Goal: Transaction & Acquisition: Purchase product/service

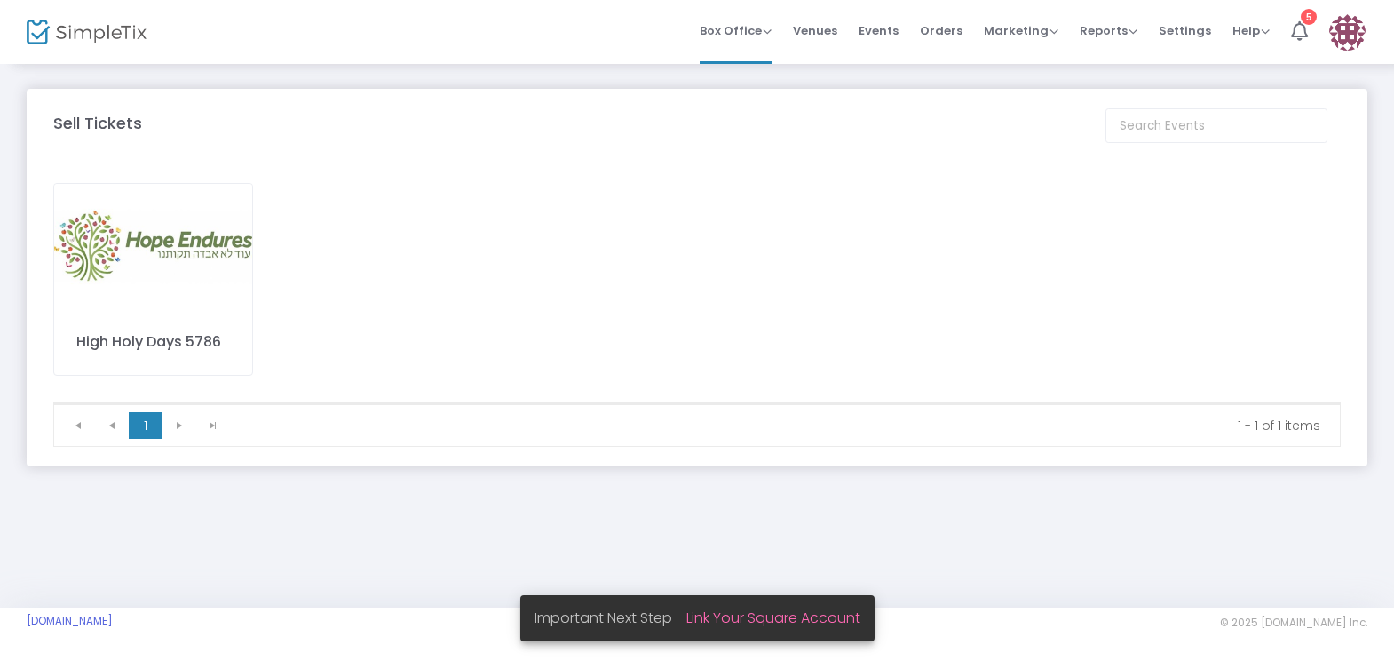
click at [134, 286] on img at bounding box center [153, 246] width 198 height 125
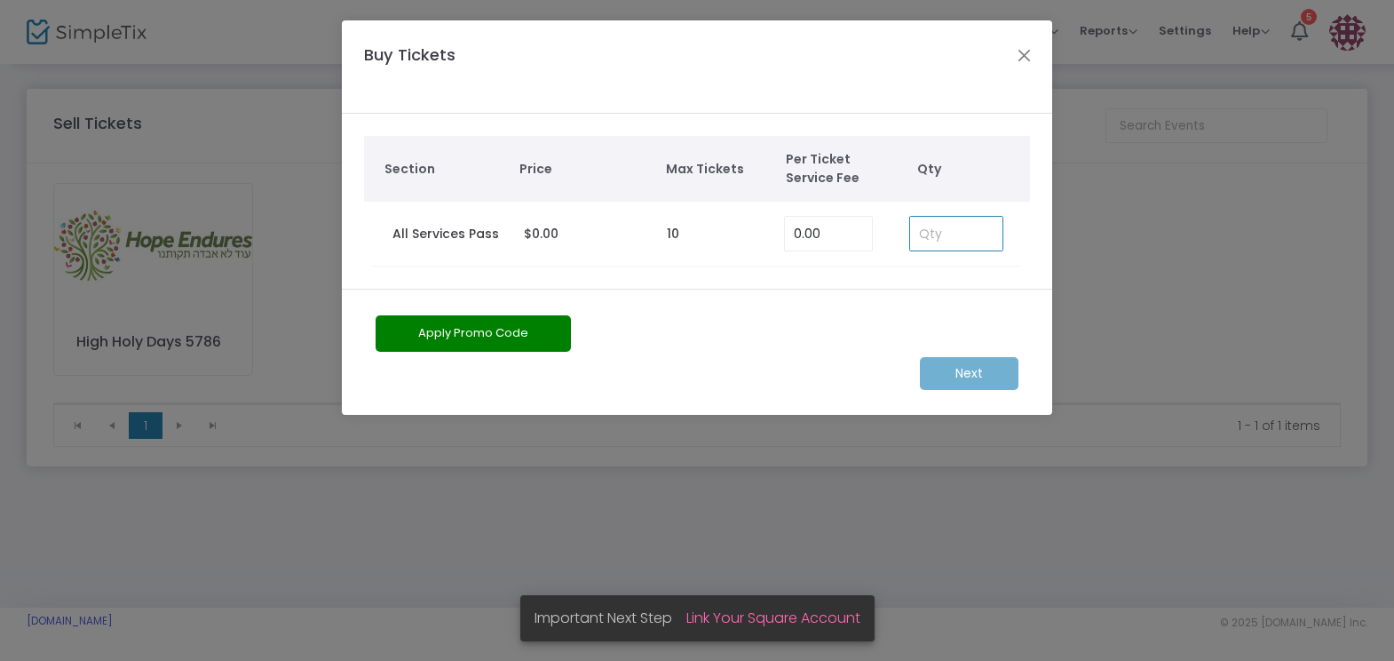
click at [973, 221] on input at bounding box center [956, 234] width 92 height 34
type input "1"
click at [991, 366] on m-button "Next" at bounding box center [969, 373] width 99 height 33
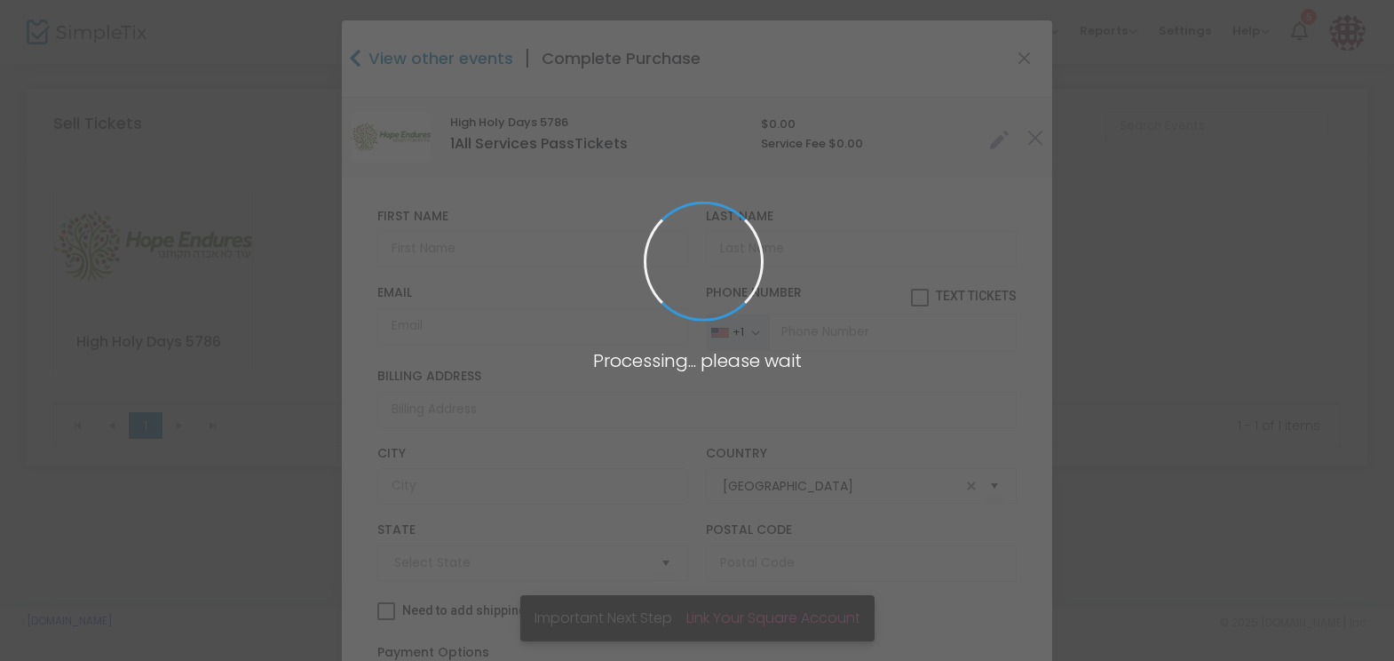
type input "[US_STATE]"
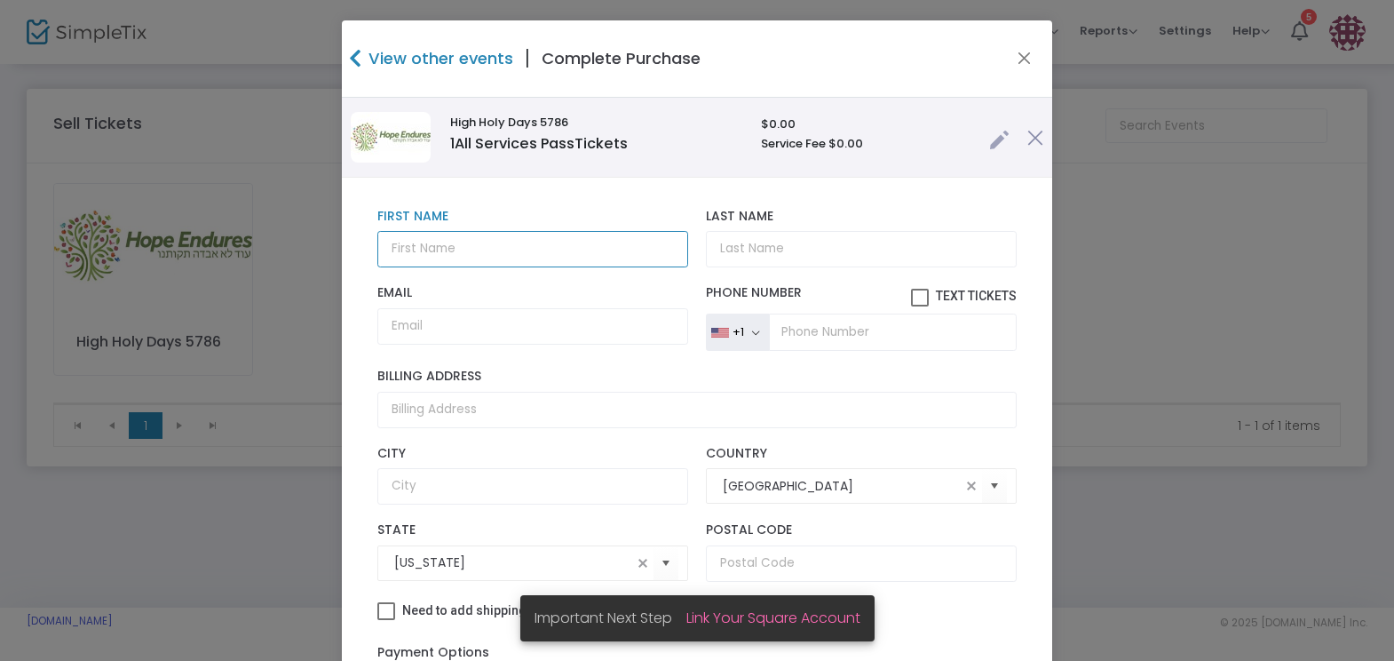
click at [534, 252] on input "text" at bounding box center [532, 249] width 311 height 36
paste input "[PERSON_NAME] [PERSON_NAME] [PERSON_NAME]"
drag, startPoint x: 664, startPoint y: 247, endPoint x: 472, endPoint y: 242, distance: 192.8
click at [473, 241] on input "[PERSON_NAME] [PERSON_NAME] [PERSON_NAME]" at bounding box center [532, 249] width 311 height 36
type input "[PERSON_NAME]"
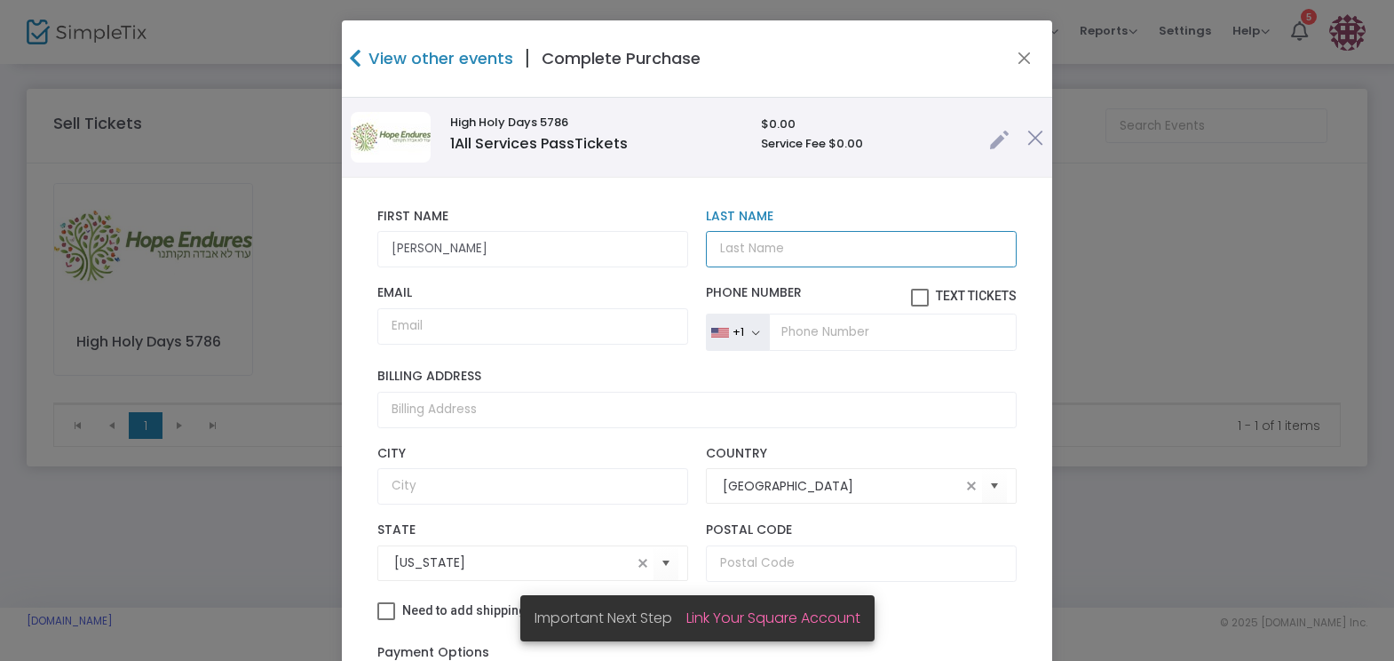
click at [762, 250] on input "Last Name" at bounding box center [861, 249] width 311 height 36
type input "Open Seating"
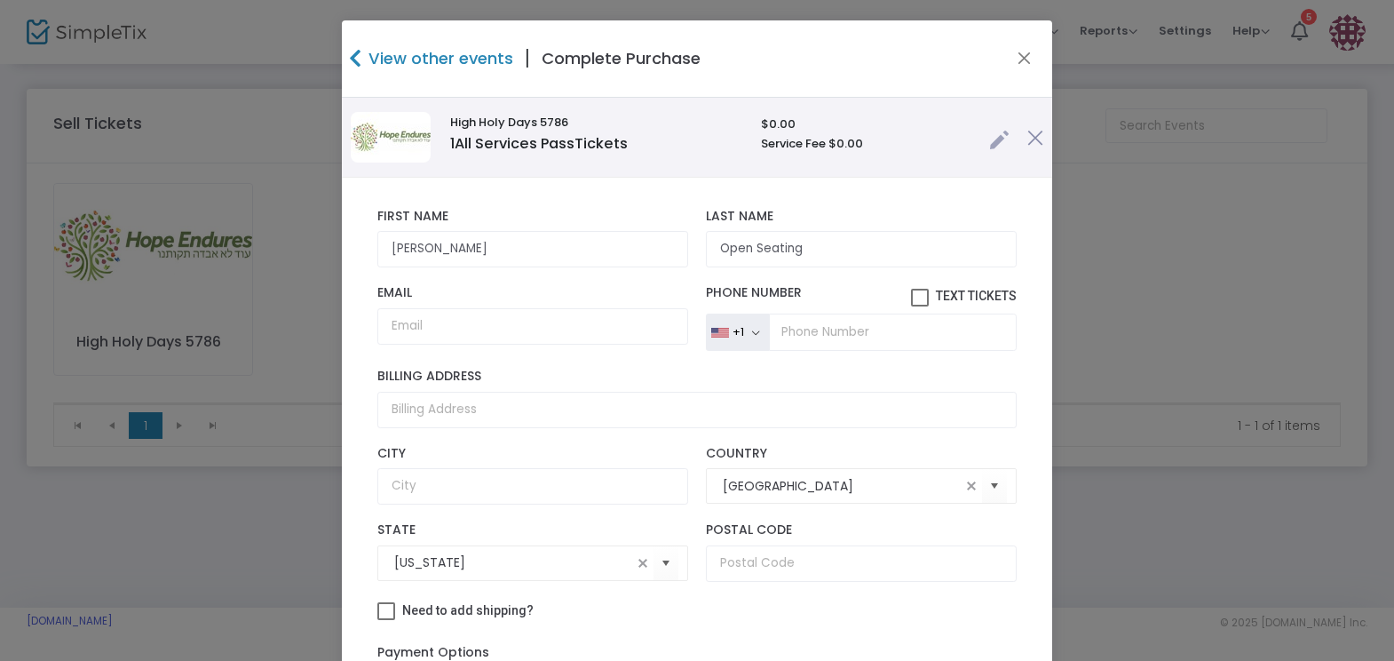
drag, startPoint x: 1364, startPoint y: 313, endPoint x: 1320, endPoint y: 308, distance: 44.6
click at [1358, 312] on ngb-modal-window "View other events | Complete Purchase High Holy Days 5786 1 All Services Pass T…" at bounding box center [697, 330] width 1394 height 661
drag, startPoint x: 638, startPoint y: 346, endPoint x: 626, endPoint y: 343, distance: 12.1
click at [632, 345] on div "Email Email is required and valid." at bounding box center [533, 318] width 329 height 66
click at [626, 342] on input "Email" at bounding box center [532, 326] width 311 height 36
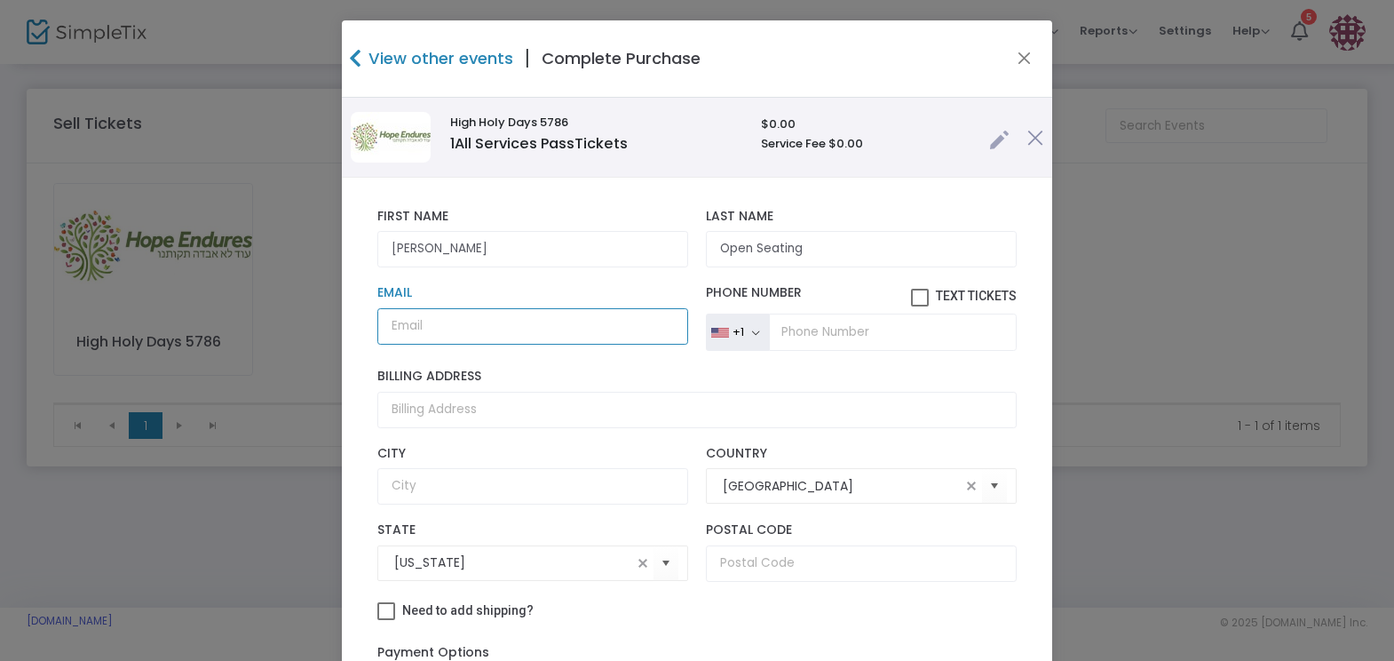
paste input "[PERSON_NAME] [PERSON_NAME] [PERSON_NAME]"
drag, startPoint x: 663, startPoint y: 322, endPoint x: 24, endPoint y: 347, distance: 640.0
click at [24, 347] on ngb-modal-window "View other events | Complete Purchase High Holy Days 5786 1 All Services Pass T…" at bounding box center [697, 330] width 1394 height 661
drag, startPoint x: 588, startPoint y: 322, endPoint x: 203, endPoint y: 406, distance: 393.5
click at [203, 406] on ngb-modal-window "View other events | Complete Purchase High Holy Days 5786 1 All Services Pass T…" at bounding box center [697, 330] width 1394 height 661
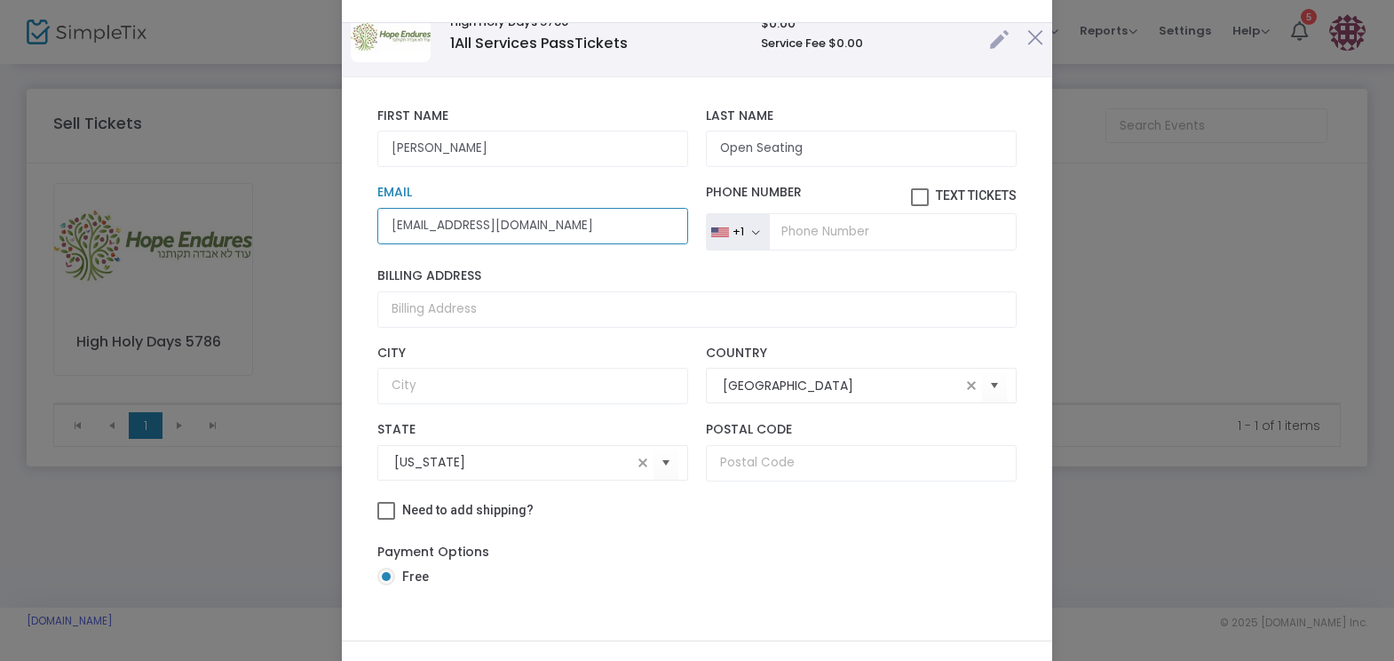
scroll to position [162, 0]
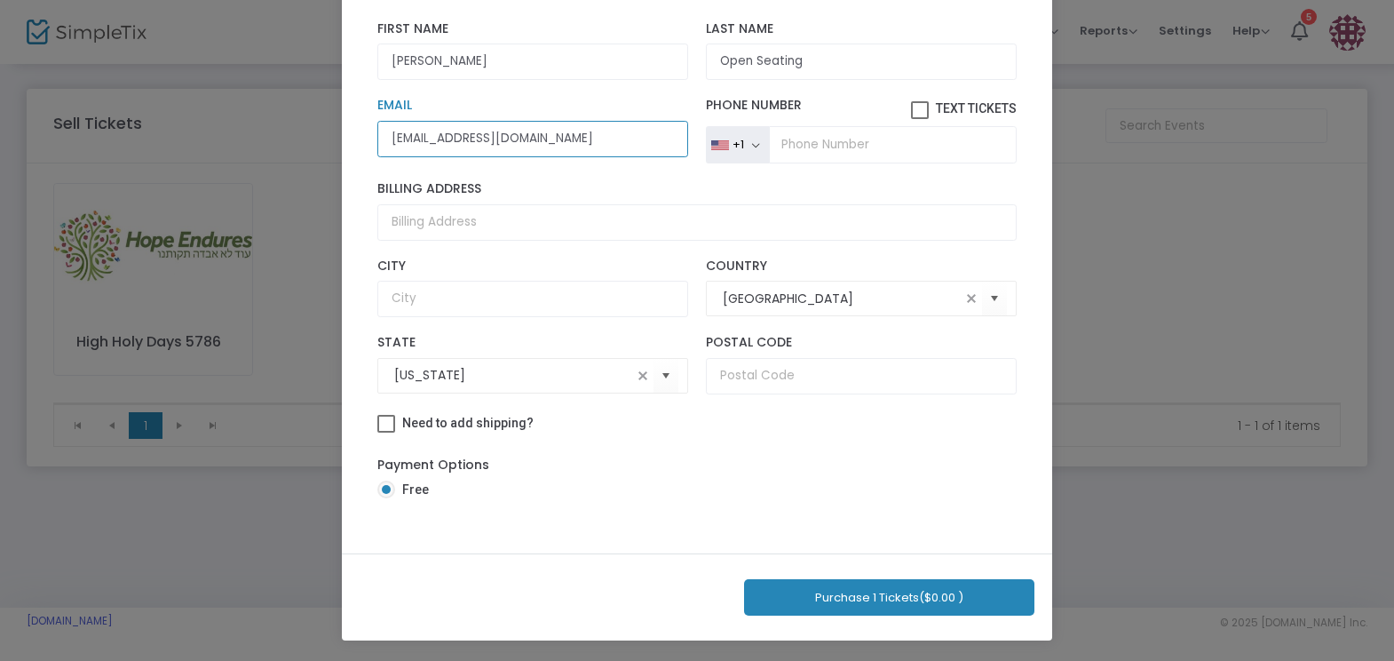
type input "[EMAIL_ADDRESS][DOMAIN_NAME]"
drag, startPoint x: 873, startPoint y: 592, endPoint x: 936, endPoint y: 560, distance: 70.7
click at [872, 593] on button "Purchase 1 Tickets ($0.00 )" at bounding box center [889, 597] width 290 height 36
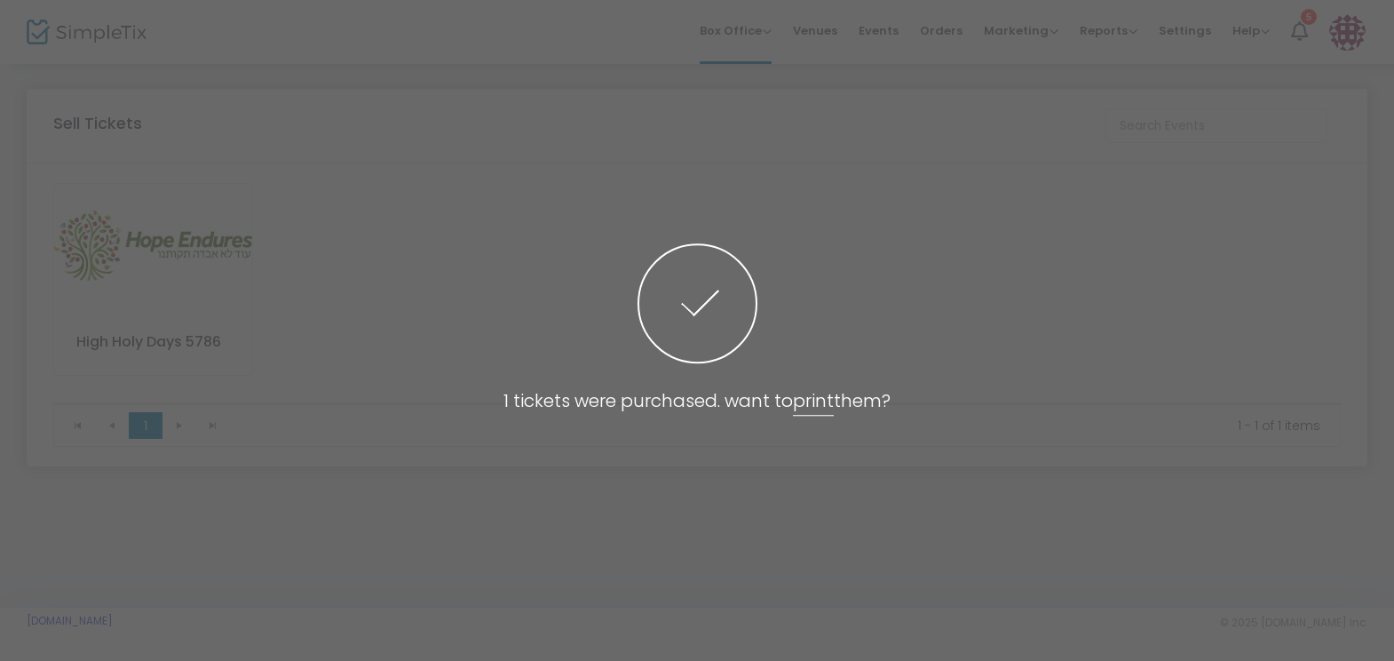
click at [656, 179] on span at bounding box center [697, 330] width 1394 height 661
click at [151, 248] on span at bounding box center [697, 330] width 1394 height 661
click at [193, 255] on span at bounding box center [697, 330] width 1394 height 661
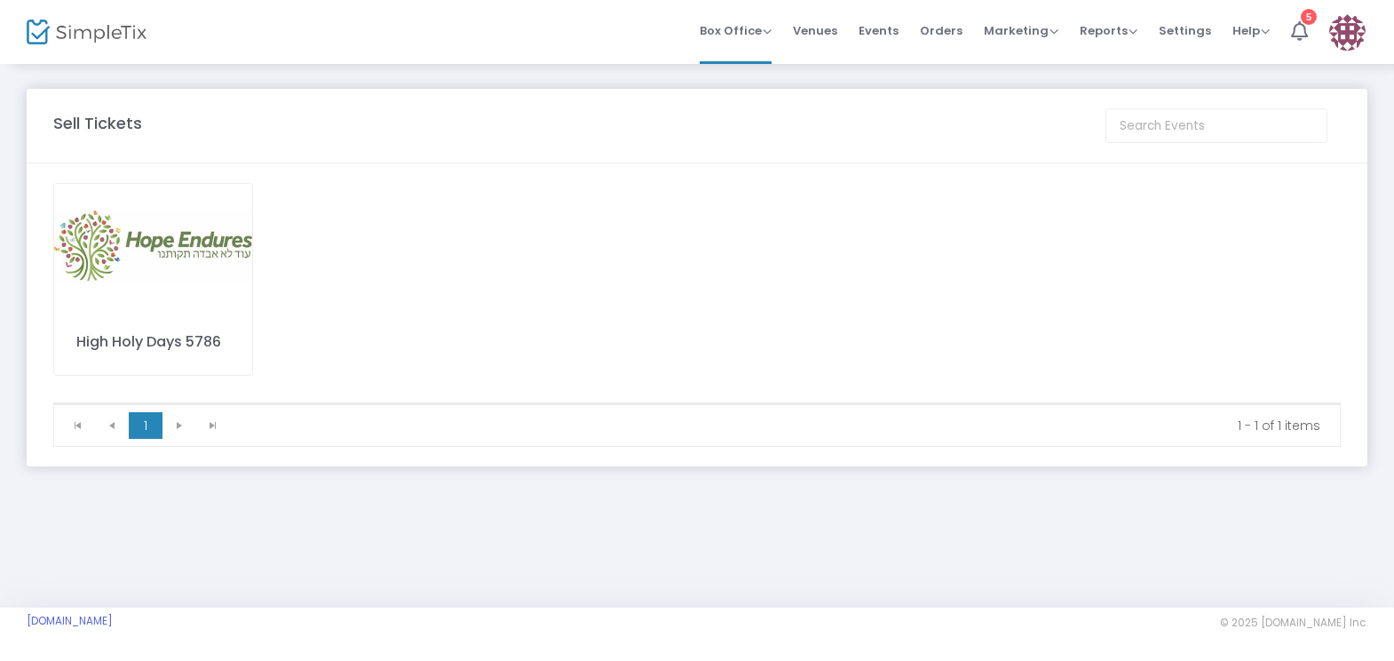
click at [167, 294] on img at bounding box center [153, 246] width 198 height 125
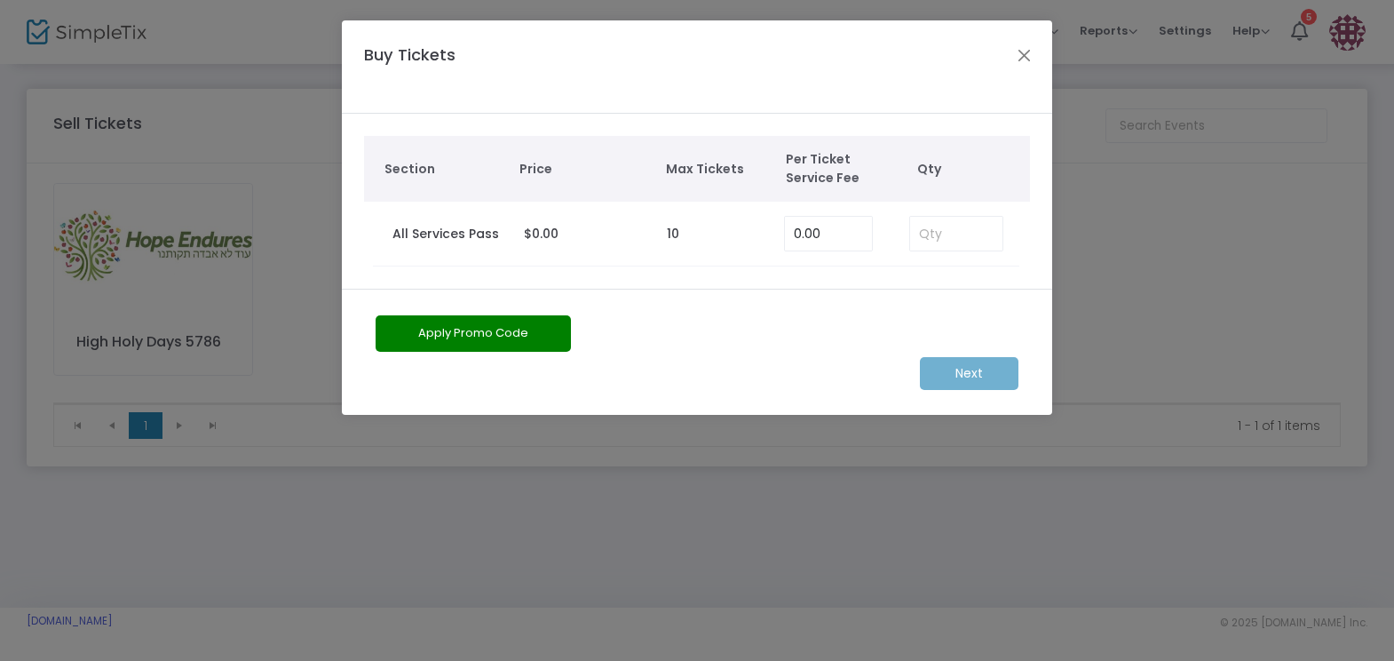
drag, startPoint x: 1282, startPoint y: 381, endPoint x: 1171, endPoint y: 399, distance: 112.4
click at [1253, 383] on ngb-modal-window "Buy Tickets Section Price Max Tickets Per Ticket Service Fee Qty All Services P…" at bounding box center [697, 330] width 1394 height 661
click at [945, 226] on input at bounding box center [956, 234] width 92 height 34
type input "1"
drag, startPoint x: 975, startPoint y: 369, endPoint x: 921, endPoint y: 354, distance: 56.2
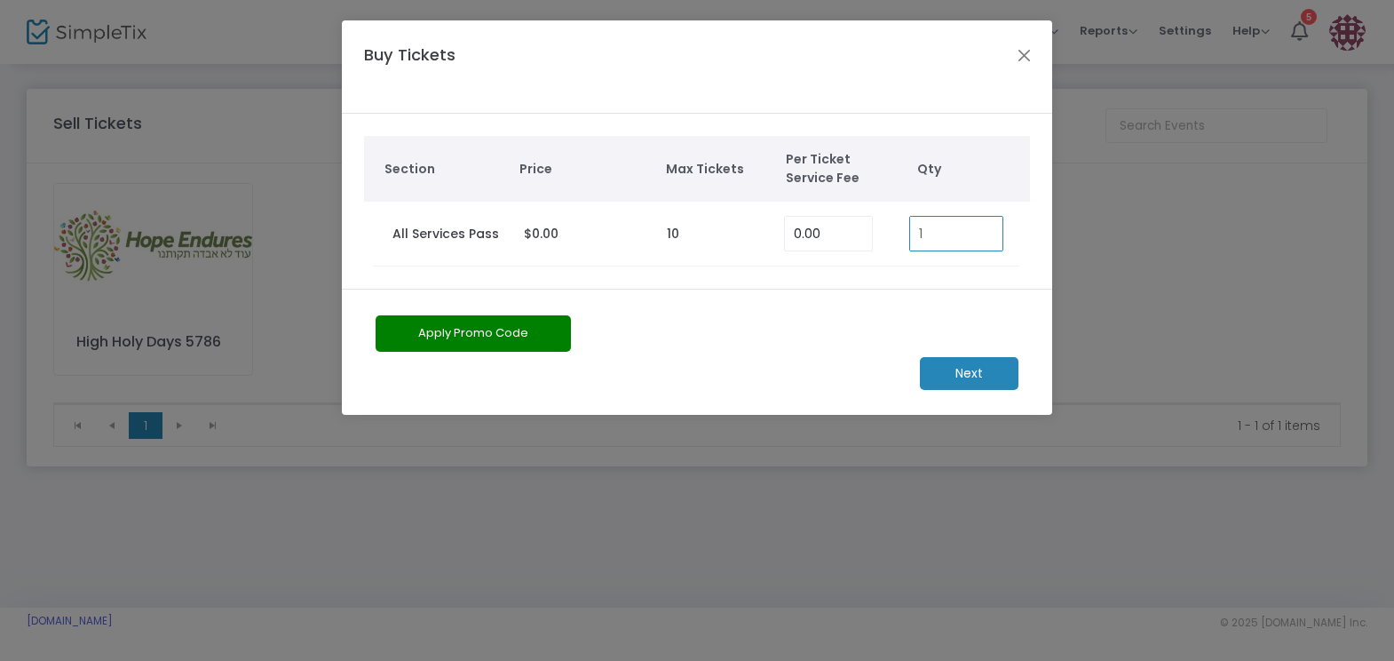
click at [974, 368] on m-button "Next" at bounding box center [969, 373] width 99 height 33
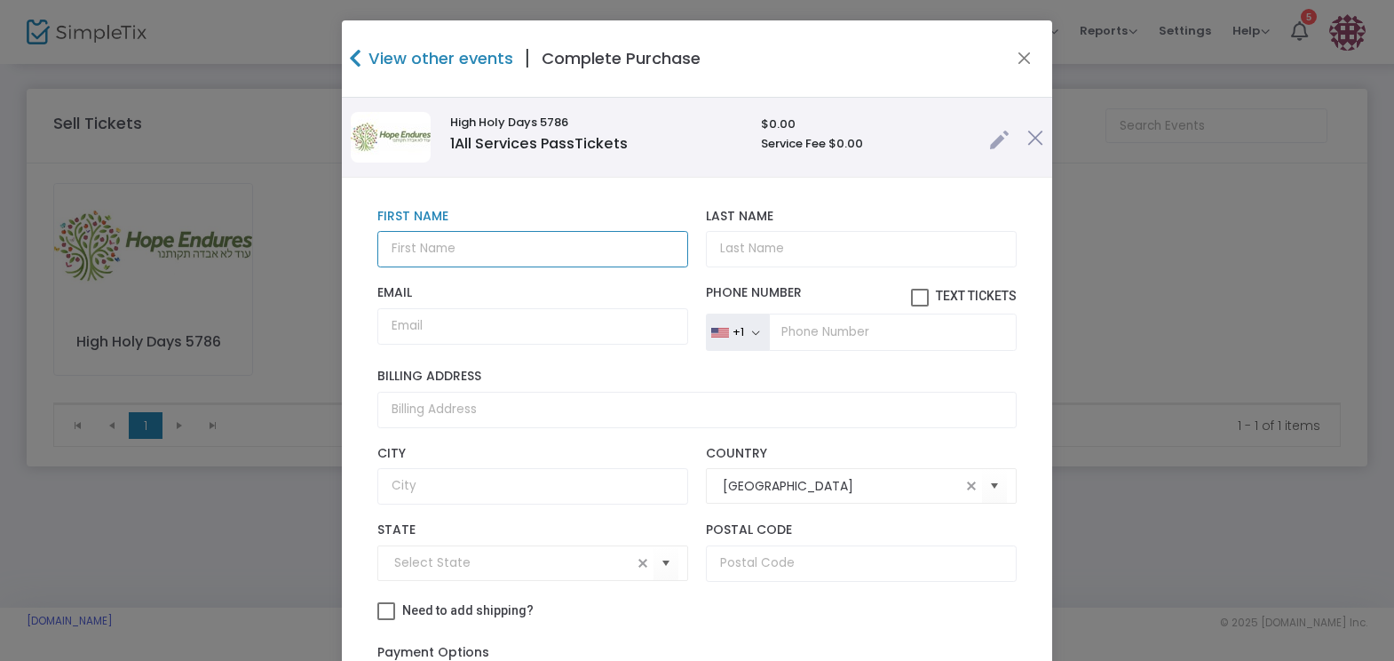
click at [453, 255] on input "text" at bounding box center [532, 249] width 311 height 36
drag, startPoint x: 457, startPoint y: 245, endPoint x: 464, endPoint y: 252, distance: 10.0
click at [457, 247] on input "[PERSON_NAME]" at bounding box center [532, 249] width 311 height 36
click at [459, 252] on input "[PERSON_NAME]" at bounding box center [532, 249] width 311 height 36
drag, startPoint x: 529, startPoint y: 251, endPoint x: 541, endPoint y: 266, distance: 19.0
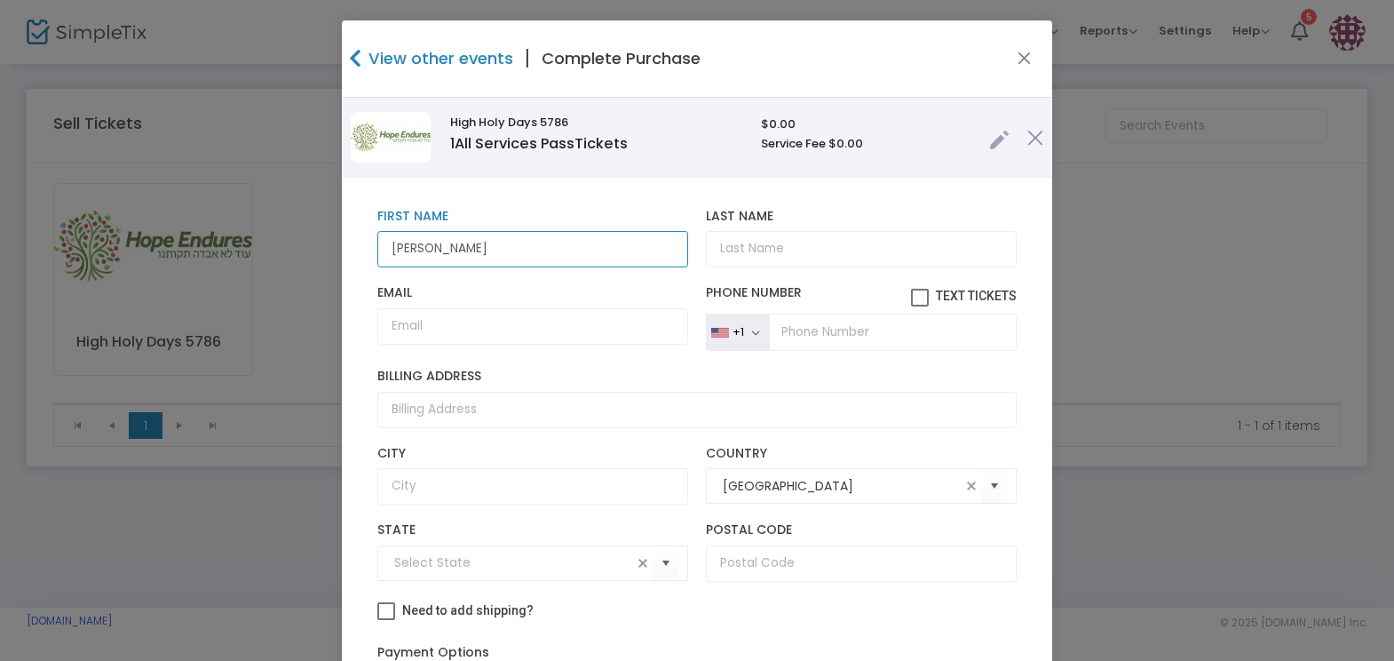
click at [529, 251] on input "[PERSON_NAME]" at bounding box center [532, 249] width 311 height 36
type input "[PERSON_NAME]"
click at [735, 242] on input "Last Name" at bounding box center [861, 249] width 311 height 36
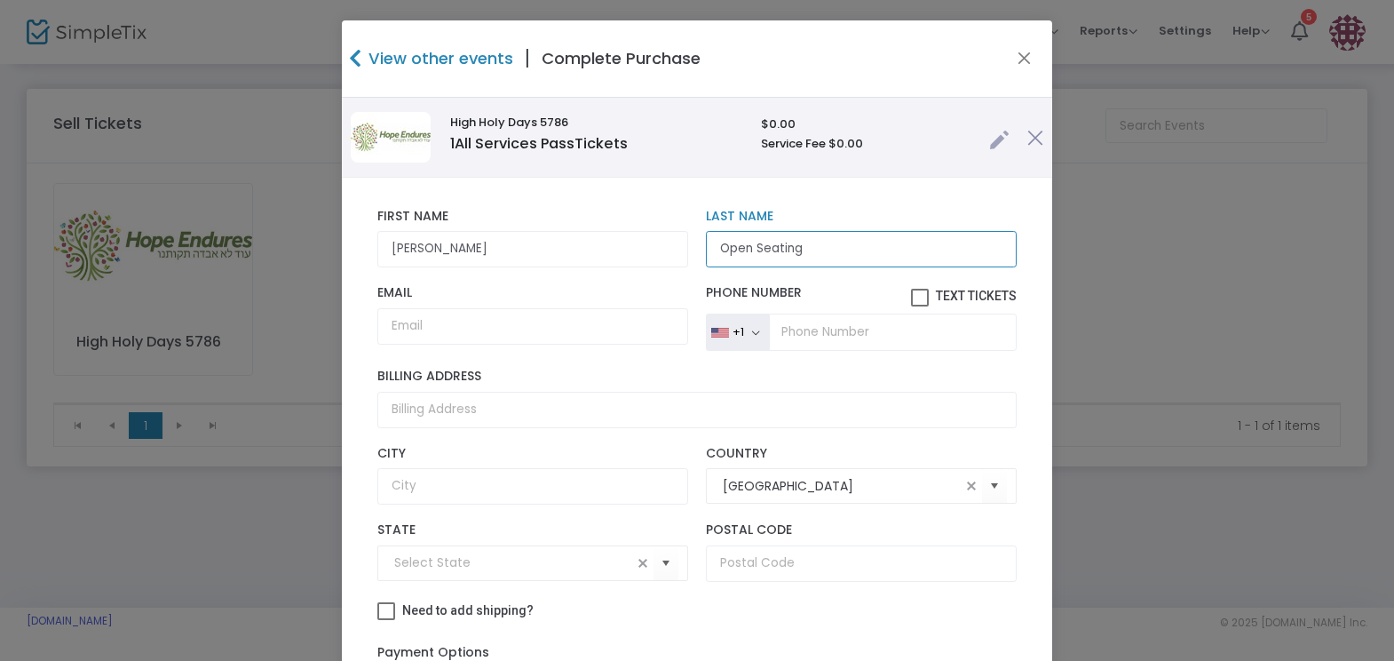
type input "Open Seating"
paste input "[EMAIL_ADDRESS][DOMAIN_NAME]"
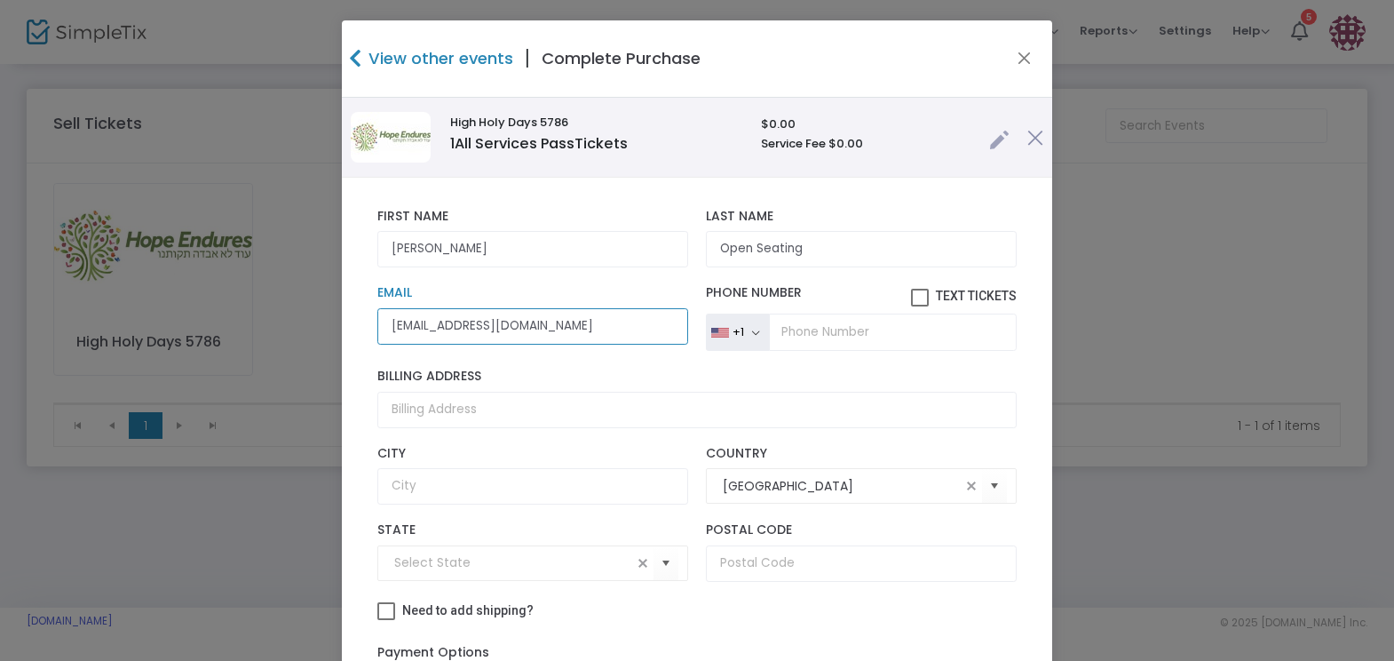
type input "[EMAIL_ADDRESS][DOMAIN_NAME]"
click at [1311, 378] on ngb-modal-window "View other events | Complete Purchase High Holy Days 5786 1 All Services Pass T…" at bounding box center [697, 330] width 1394 height 661
click at [453, 249] on input "[PERSON_NAME]" at bounding box center [532, 249] width 311 height 36
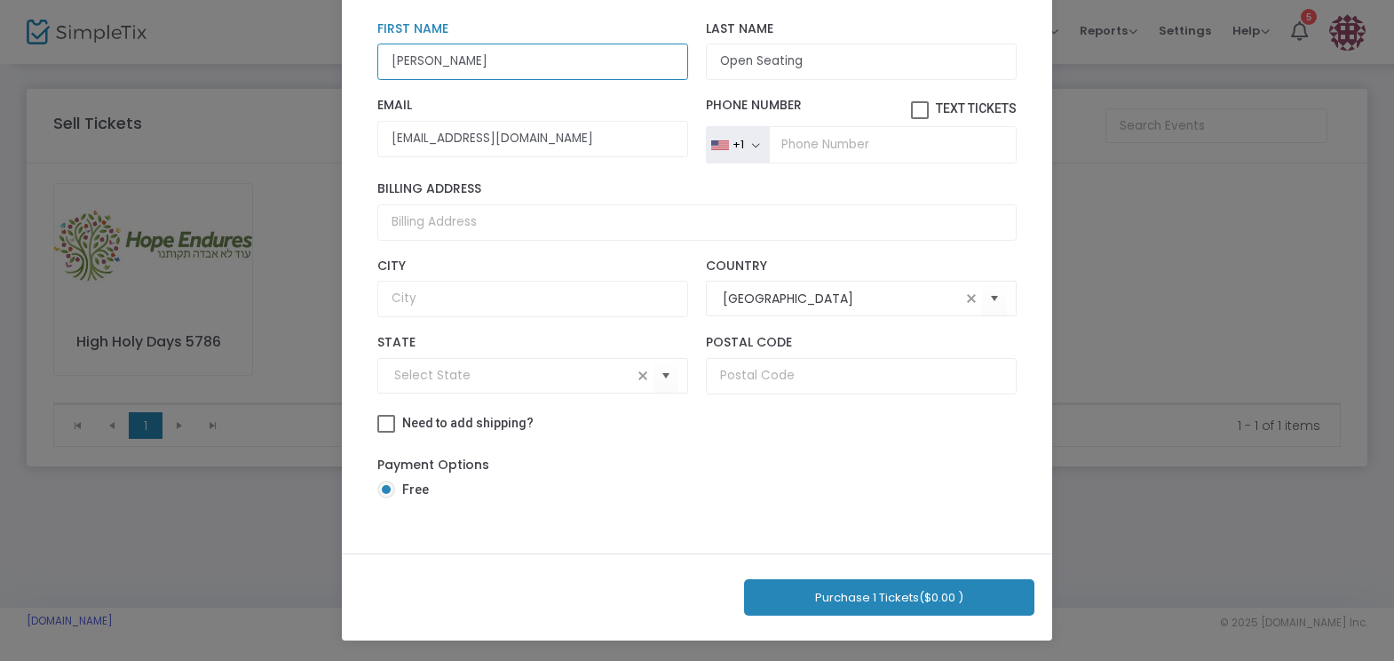
type input "[PERSON_NAME]"
click at [904, 600] on button "Purchase 1 Tickets ($0.00 )" at bounding box center [889, 597] width 290 height 36
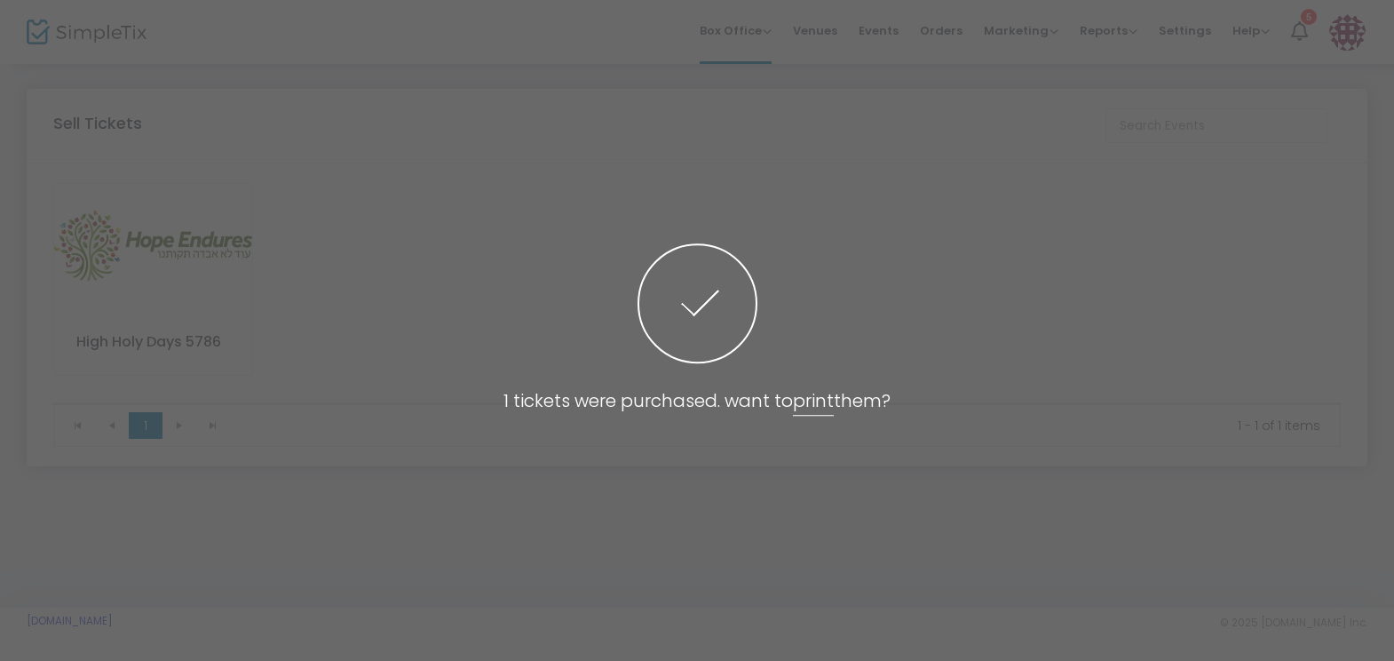
click at [287, 213] on span at bounding box center [697, 330] width 1394 height 661
click at [169, 246] on span at bounding box center [697, 330] width 1394 height 661
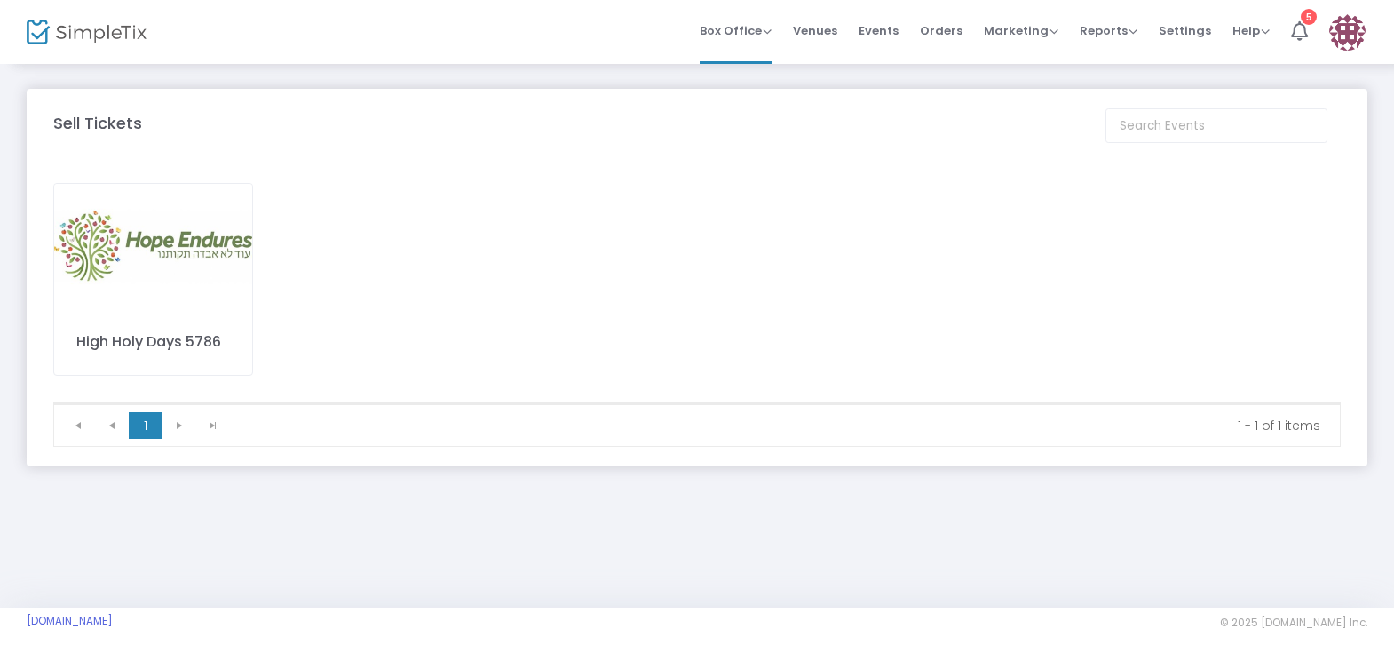
click at [1340, 244] on div "High Holy Days 5786" at bounding box center [697, 292] width 1306 height 219
click at [118, 259] on img at bounding box center [153, 246] width 198 height 125
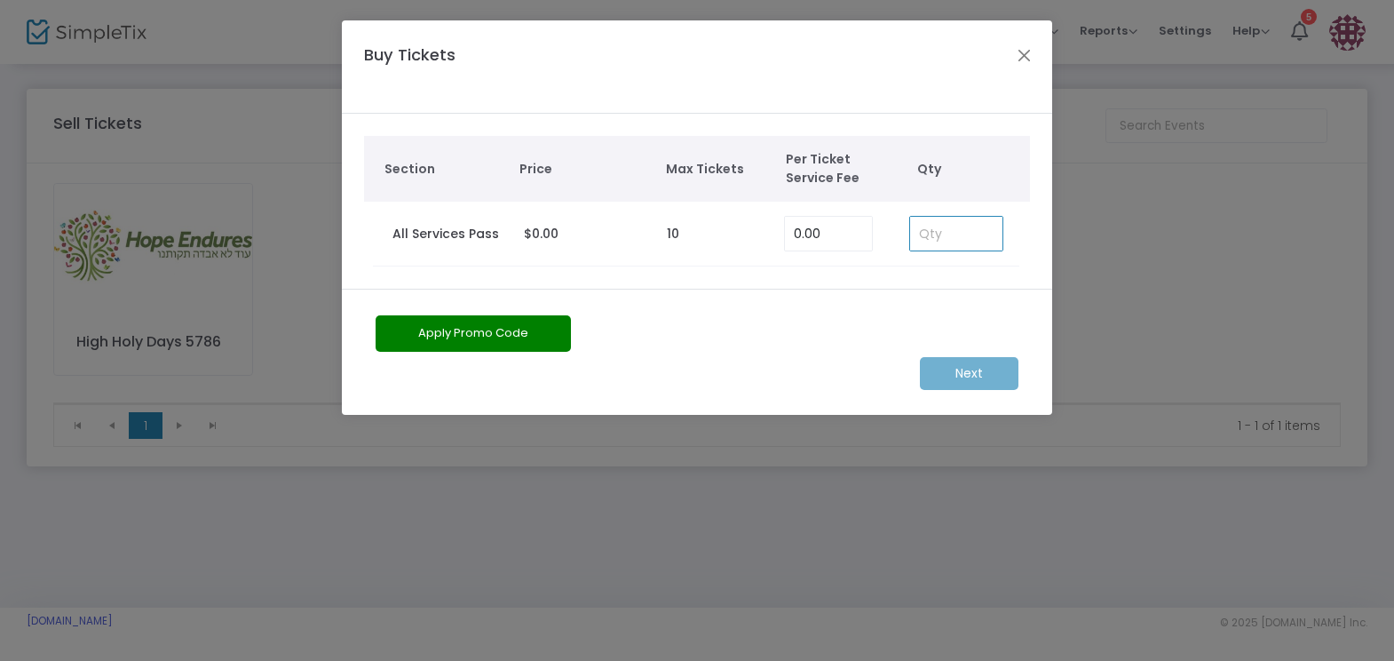
click at [975, 244] on input at bounding box center [956, 234] width 92 height 34
type input "1"
click at [993, 369] on m-button "Next" at bounding box center [969, 373] width 99 height 33
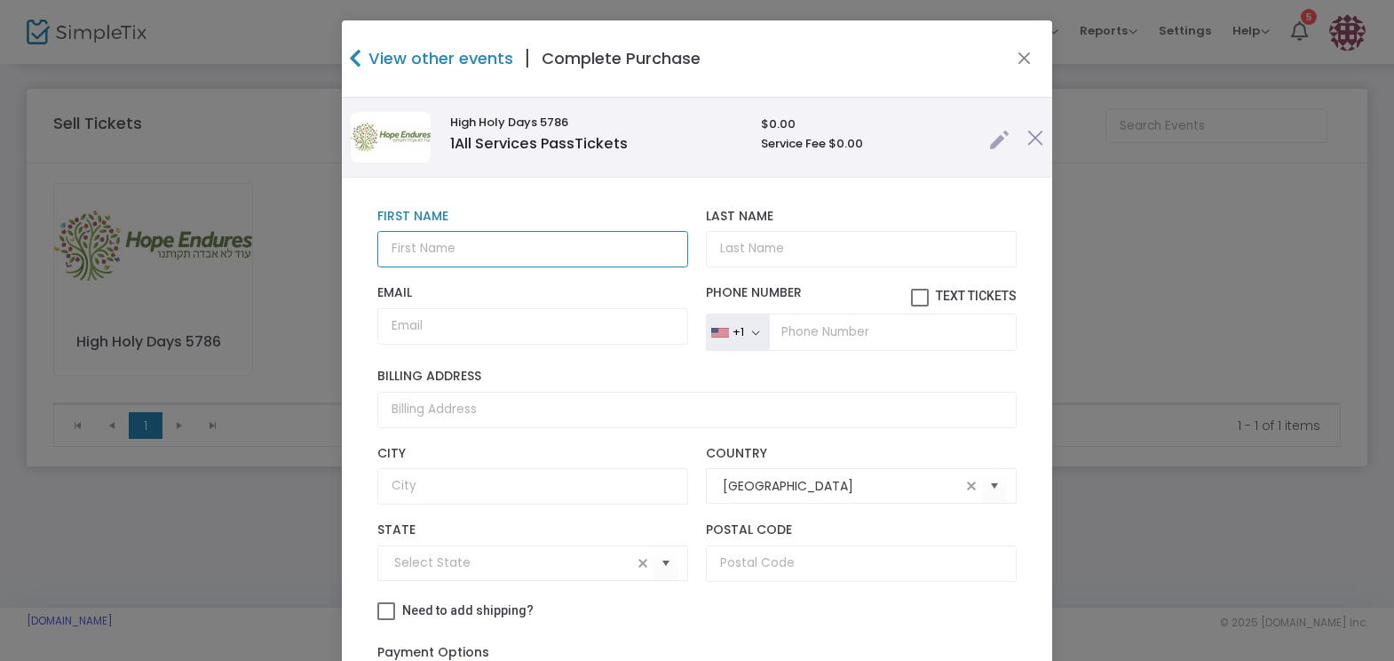
click at [444, 245] on input "text" at bounding box center [532, 249] width 311 height 36
type input "[PERSON_NAME]"
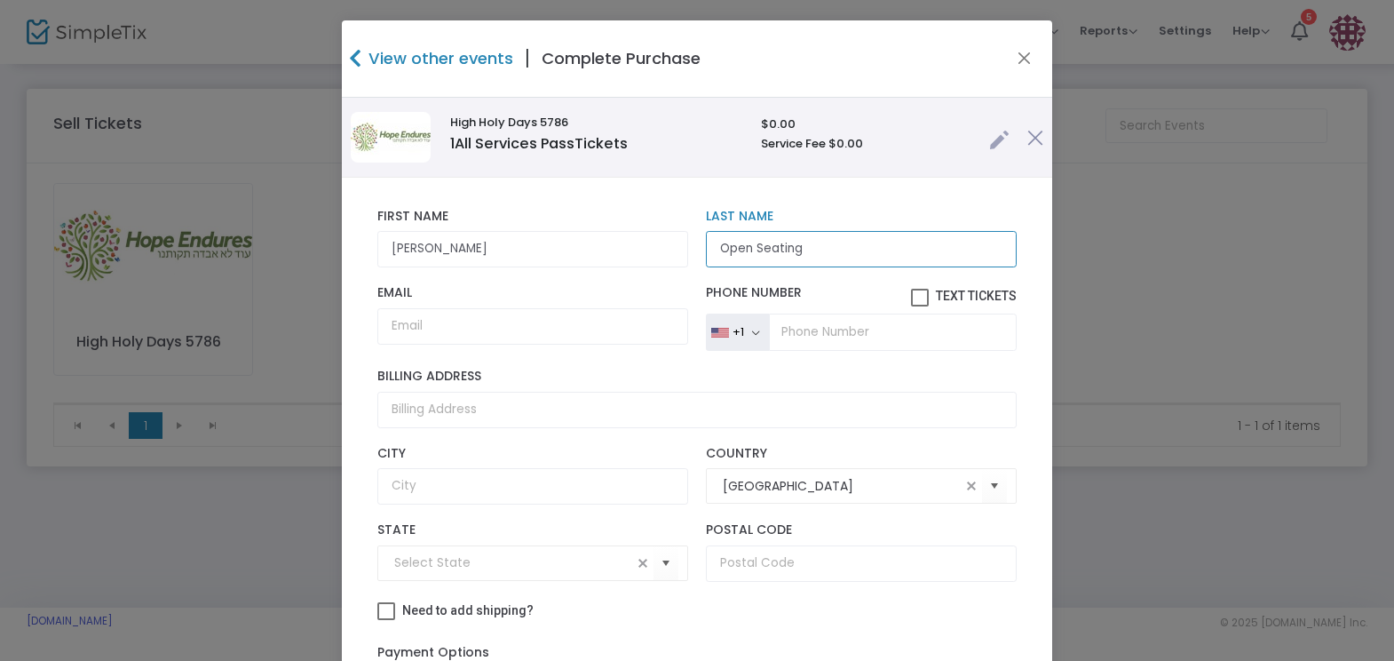
type input "Open Seating"
paste input "[EMAIL_ADDRESS][DOMAIN_NAME]"
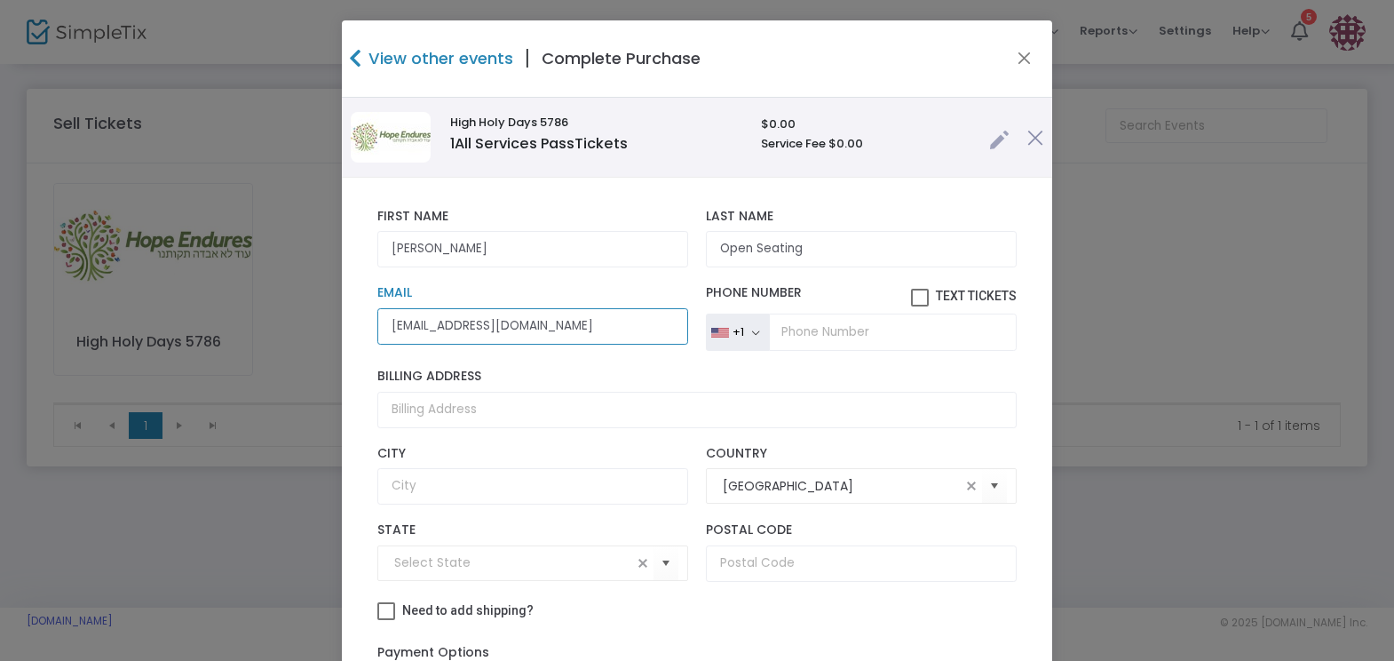
type input "[EMAIL_ADDRESS][DOMAIN_NAME]"
click at [581, 296] on label "Email" at bounding box center [532, 293] width 311 height 16
click at [581, 308] on input "[EMAIL_ADDRESS][DOMAIN_NAME]" at bounding box center [532, 326] width 311 height 36
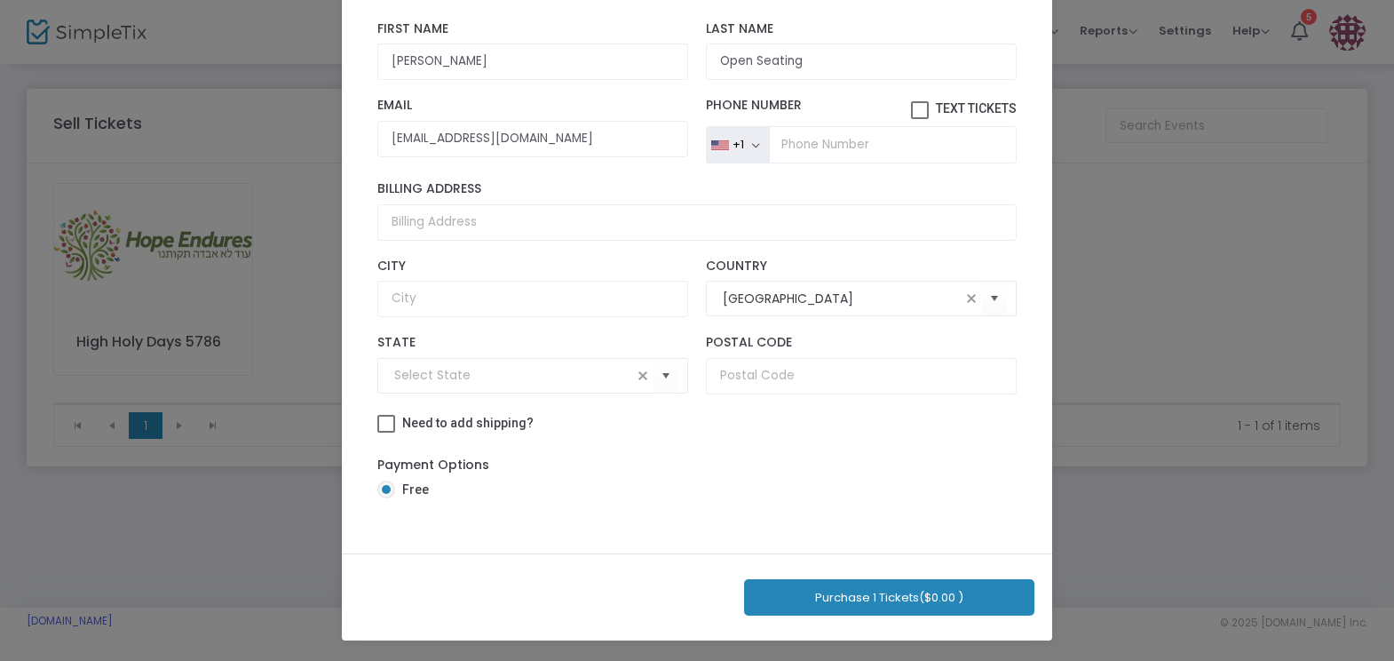
click at [965, 601] on button "Purchase 1 Tickets ($0.00 )" at bounding box center [889, 597] width 290 height 36
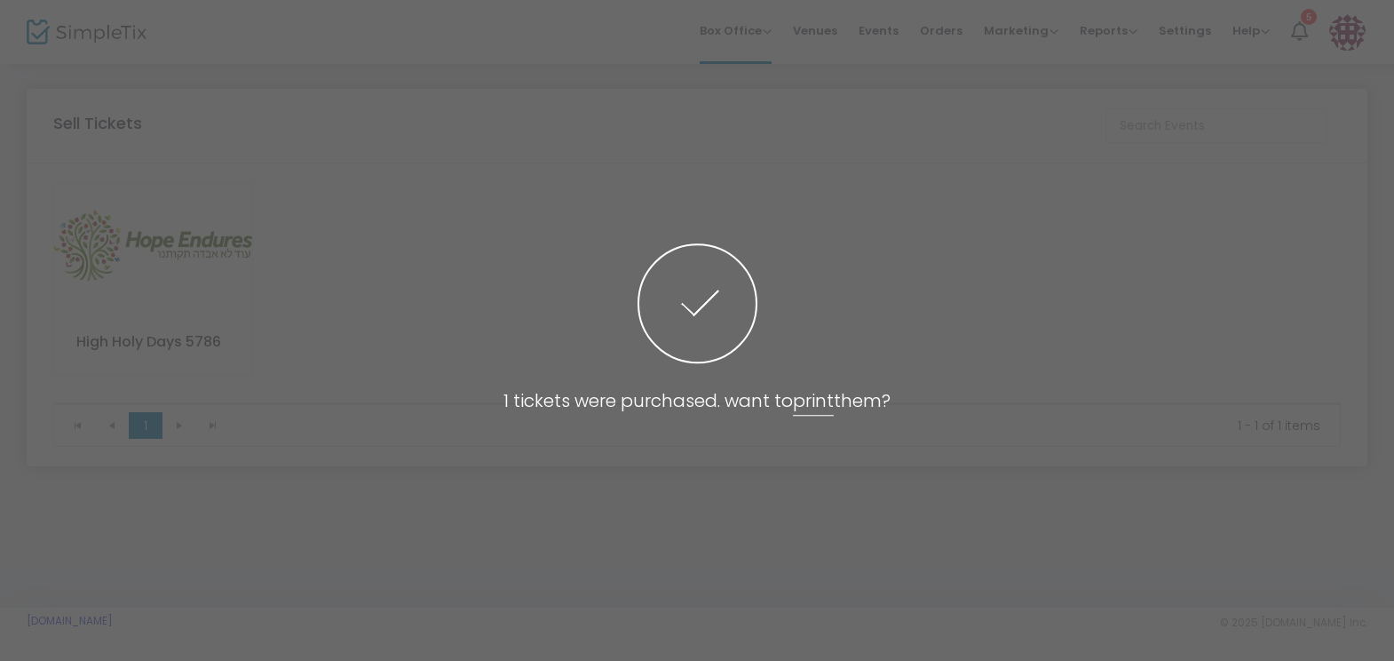
click at [1180, 275] on span at bounding box center [697, 330] width 1394 height 661
drag, startPoint x: 1049, startPoint y: 332, endPoint x: 1116, endPoint y: 222, distance: 128.7
click at [1059, 320] on span at bounding box center [697, 330] width 1394 height 661
click at [629, 242] on span at bounding box center [697, 330] width 1394 height 661
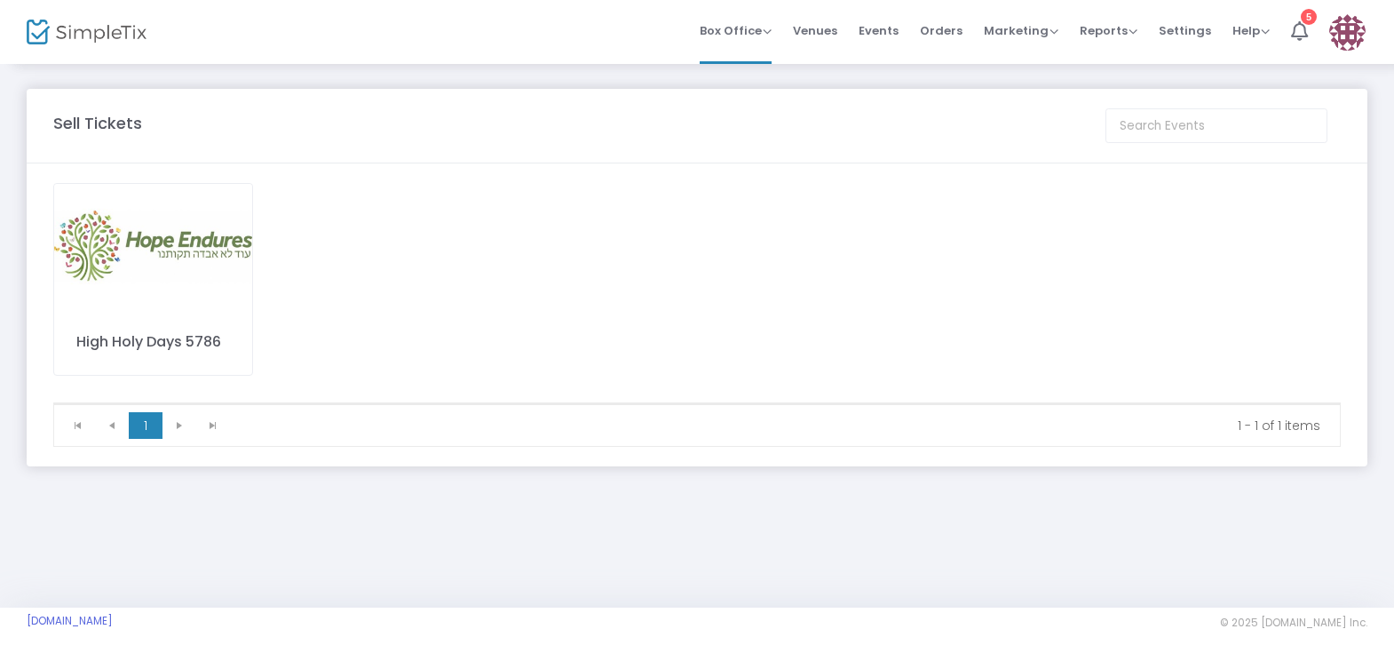
drag, startPoint x: 792, startPoint y: 339, endPoint x: 973, endPoint y: 228, distance: 212.5
click at [879, 282] on div "High Holy Days 5786" at bounding box center [697, 292] width 1306 height 219
click at [1307, 30] on icon at bounding box center [1299, 31] width 17 height 20
click at [192, 261] on img at bounding box center [153, 246] width 198 height 125
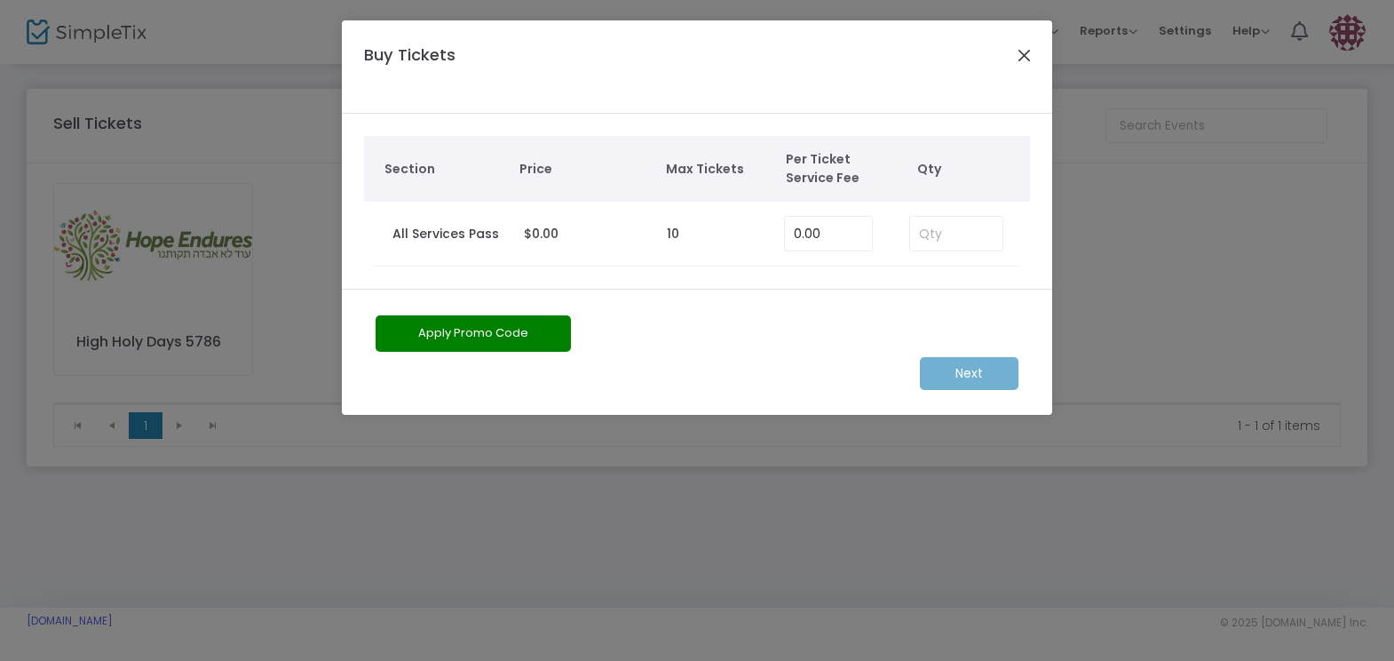
click at [1021, 56] on button "Close" at bounding box center [1024, 55] width 23 height 23
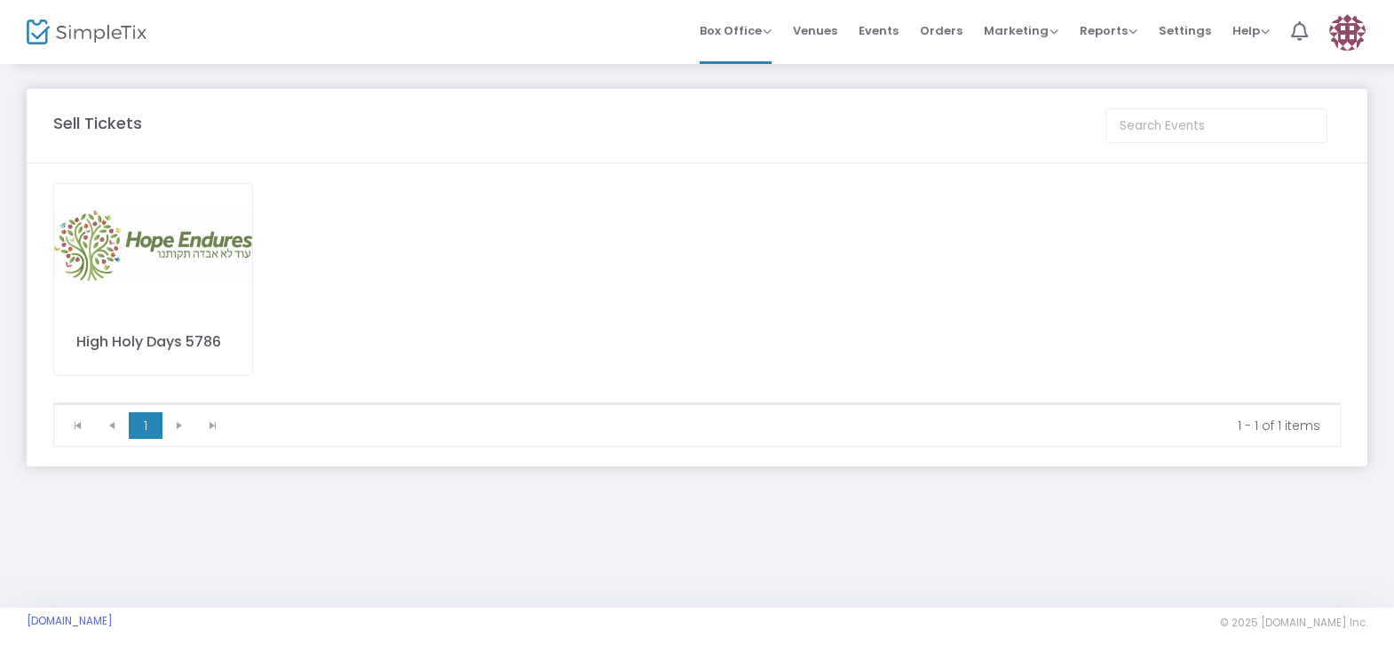
drag, startPoint x: 1299, startPoint y: 525, endPoint x: 1273, endPoint y: 486, distance: 46.8
click at [1273, 486] on div "Sell Tickets High Holy Days 5786 1 1 1 - 1 of 1 items Event Cancellation More R…" at bounding box center [697, 334] width 1394 height 545
